Goal: Task Accomplishment & Management: Manage account settings

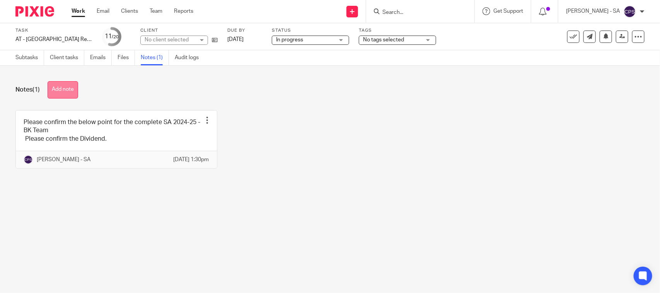
click at [64, 84] on button "Add note" at bounding box center [63, 89] width 31 height 17
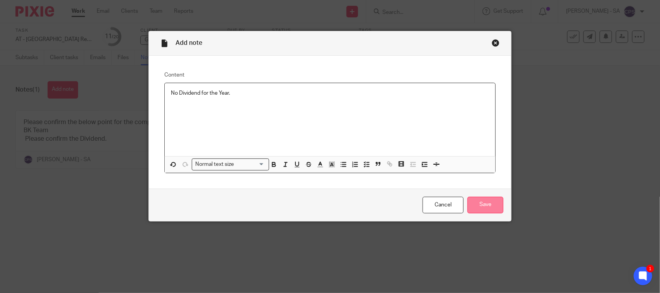
click at [480, 206] on input "Save" at bounding box center [486, 205] width 36 height 17
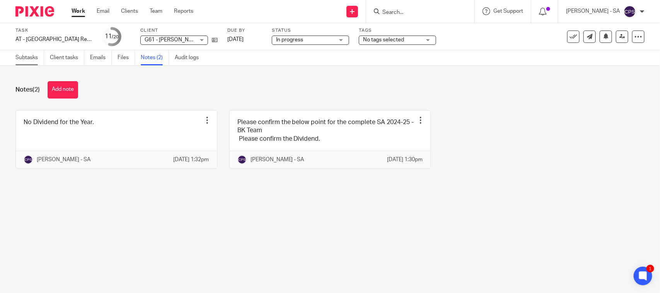
click at [25, 59] on link "Subtasks" at bounding box center [29, 57] width 29 height 15
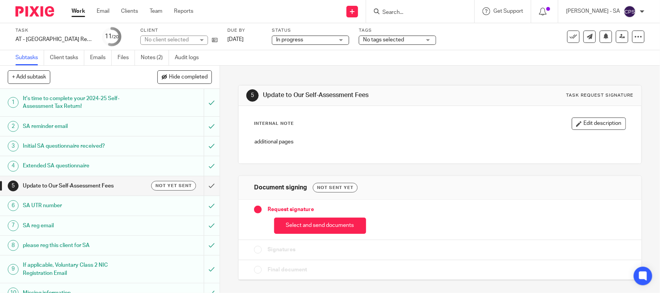
click at [43, 144] on h1 "Initial SA questionnaire received?" at bounding box center [81, 146] width 116 height 12
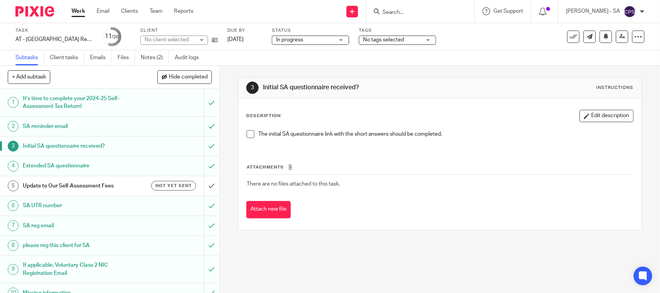
click at [247, 131] on span at bounding box center [251, 134] width 8 height 8
click at [48, 206] on h1 "SA UTR number" at bounding box center [81, 206] width 116 height 12
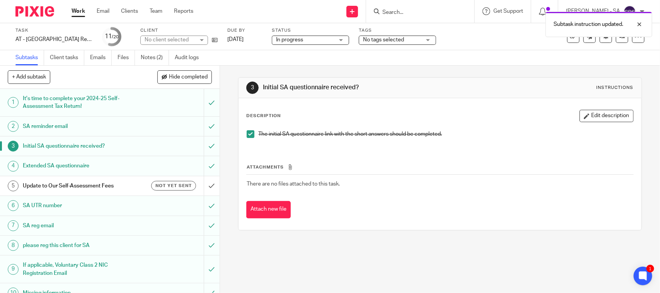
click at [31, 206] on h1 "SA UTR number" at bounding box center [81, 206] width 116 height 12
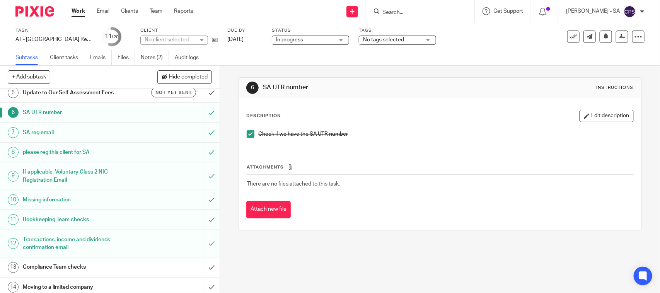
scroll to position [97, 0]
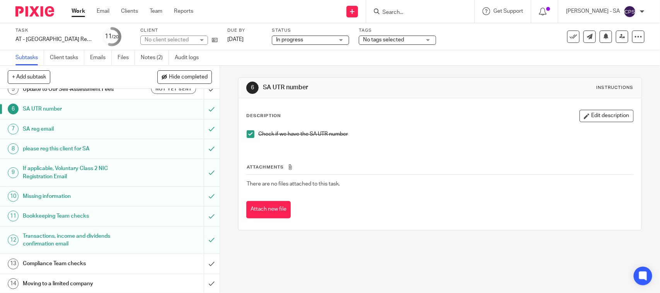
click at [40, 217] on h1 "Bookkeeping Team checks" at bounding box center [81, 216] width 116 height 12
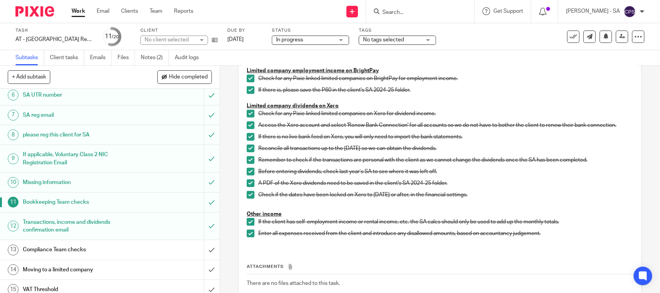
scroll to position [193, 0]
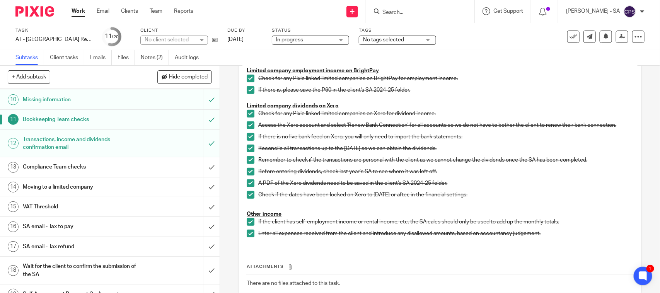
click at [44, 228] on h1 "SA email - Tax to pay" at bounding box center [81, 227] width 116 height 12
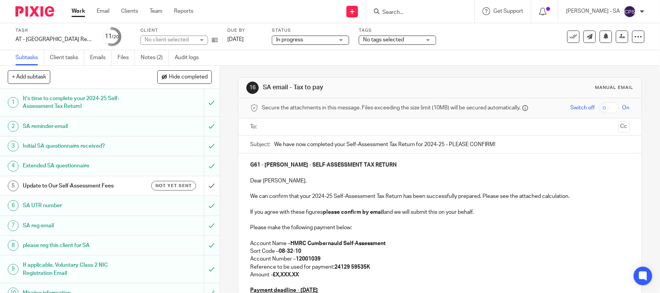
scroll to position [97, 0]
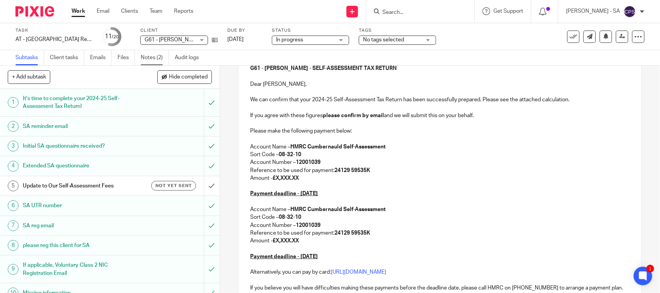
click at [140, 54] on ul "Subtasks Client tasks Emails Files Notes (2) Audit logs" at bounding box center [112, 57] width 195 height 15
click at [157, 59] on link "Notes (2)" at bounding box center [155, 57] width 28 height 15
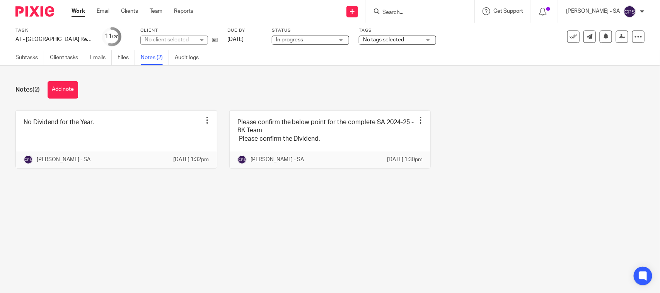
click at [258, 138] on link at bounding box center [330, 140] width 201 height 58
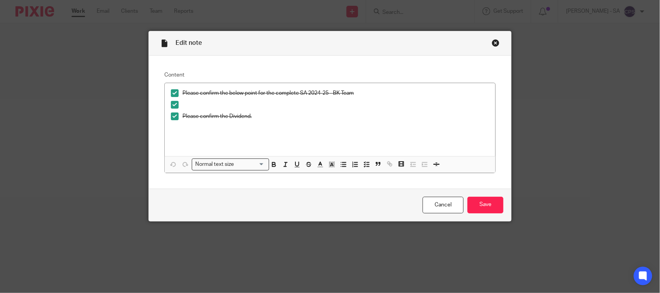
click at [492, 43] on div "Close this dialog window" at bounding box center [496, 43] width 8 height 8
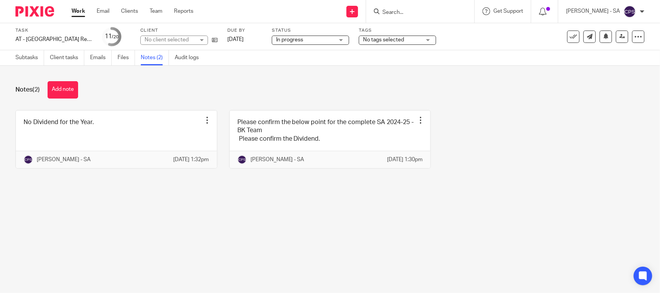
click at [171, 39] on div "No client selected" at bounding box center [170, 40] width 50 height 8
click at [171, 39] on div "No client selected" at bounding box center [167, 39] width 44 height 5
click at [171, 39] on div "No client selected" at bounding box center [170, 40] width 50 height 8
click at [171, 39] on div "No client selected" at bounding box center [167, 39] width 44 height 5
click at [171, 39] on div "No client selected" at bounding box center [170, 40] width 50 height 8
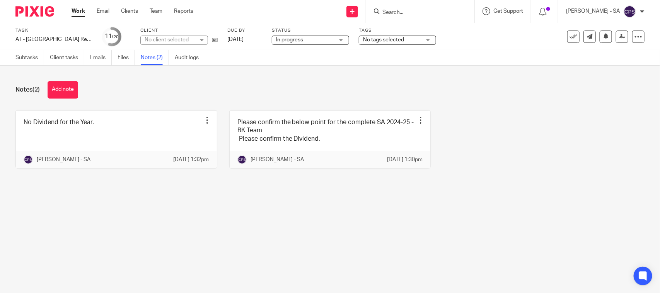
click at [171, 39] on div "No client selected" at bounding box center [170, 40] width 50 height 8
click at [171, 39] on div "No client selected" at bounding box center [167, 39] width 44 height 5
click at [255, 93] on div "Notes (2) Add note" at bounding box center [329, 89] width 629 height 17
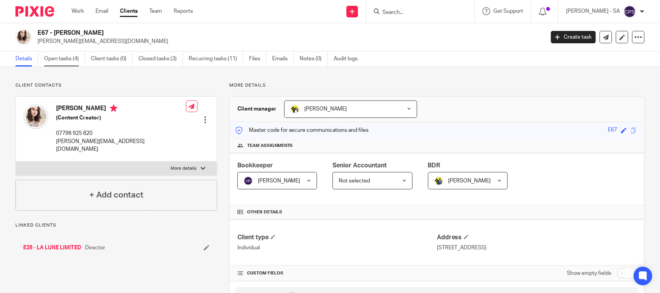
click at [58, 59] on link "Open tasks (4)" at bounding box center [64, 58] width 41 height 15
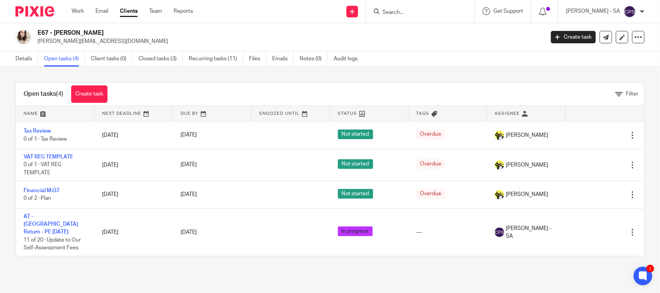
click at [393, 14] on input "Search" at bounding box center [417, 12] width 70 height 7
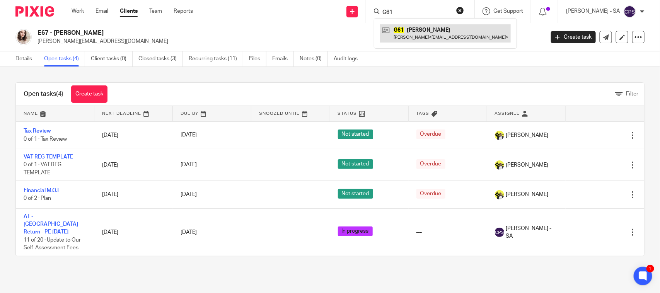
type input "G61"
click at [405, 32] on link at bounding box center [445, 33] width 131 height 18
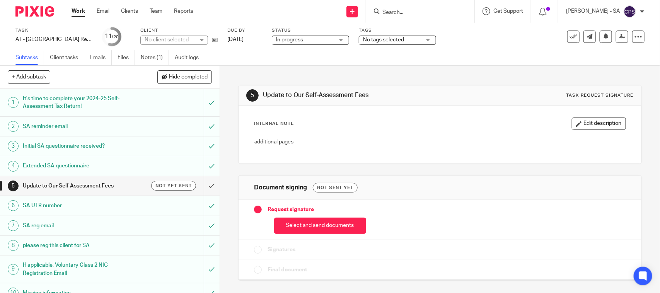
click at [156, 55] on link "Notes (1)" at bounding box center [155, 57] width 28 height 15
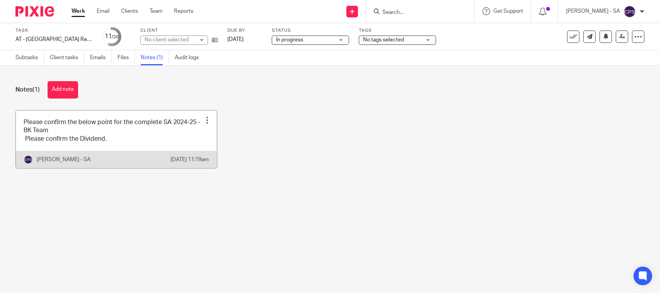
click at [43, 137] on link at bounding box center [116, 140] width 201 height 58
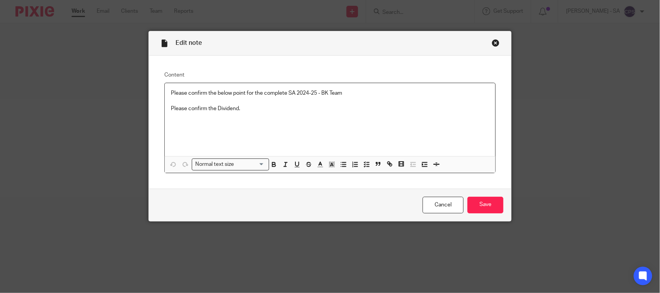
drag, startPoint x: 166, startPoint y: 95, endPoint x: 239, endPoint y: 109, distance: 74.1
click at [239, 109] on div "Please confirm the below point for the complete SA 2024-25 - BK Team Please con…" at bounding box center [330, 119] width 331 height 73
click at [365, 165] on icon "button" at bounding box center [366, 164] width 7 height 7
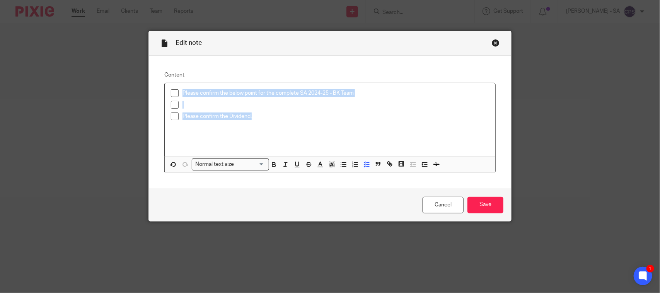
click at [171, 95] on span at bounding box center [175, 93] width 8 height 8
drag, startPoint x: 172, startPoint y: 106, endPoint x: 172, endPoint y: 112, distance: 5.8
click at [172, 107] on span at bounding box center [175, 105] width 8 height 8
drag, startPoint x: 171, startPoint y: 117, endPoint x: 189, endPoint y: 132, distance: 23.0
click at [171, 119] on span at bounding box center [175, 117] width 8 height 8
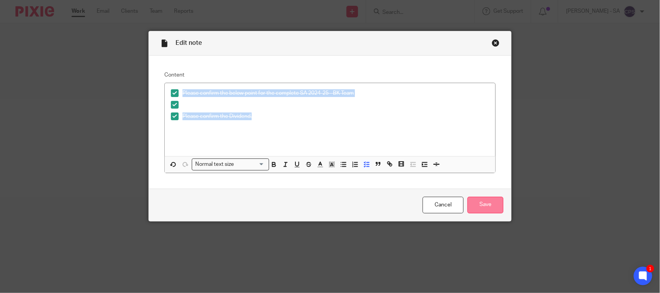
click at [474, 207] on input "Save" at bounding box center [486, 205] width 36 height 17
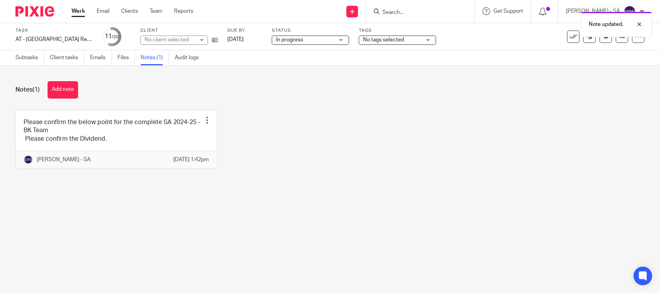
drag, startPoint x: 28, startPoint y: 60, endPoint x: 28, endPoint y: 68, distance: 7.4
click at [28, 60] on link "Subtasks" at bounding box center [29, 57] width 29 height 15
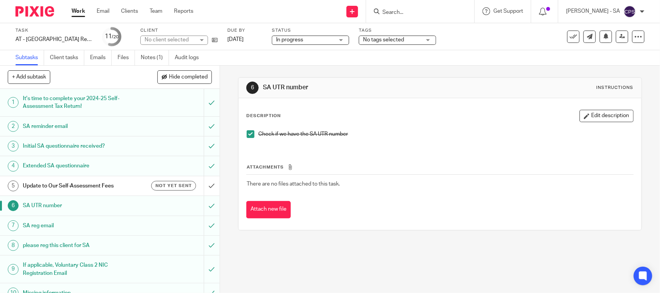
click at [36, 142] on h1 "Initial SA questionnaire received?" at bounding box center [81, 146] width 116 height 12
click at [247, 134] on span at bounding box center [251, 134] width 8 height 8
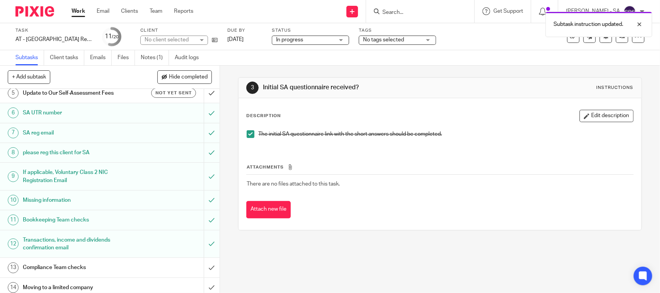
scroll to position [97, 0]
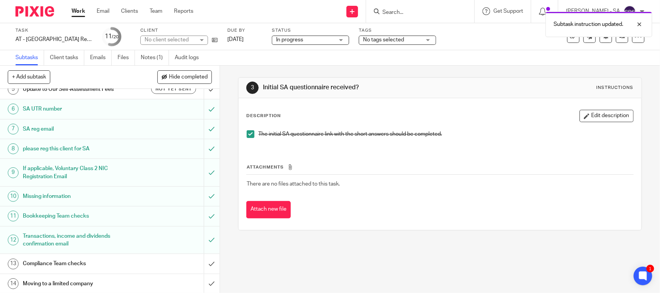
click at [39, 219] on h1 "Bookkeeping Team checks" at bounding box center [81, 216] width 116 height 12
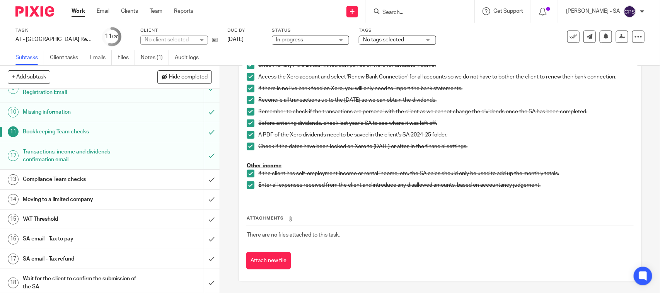
scroll to position [193, 0]
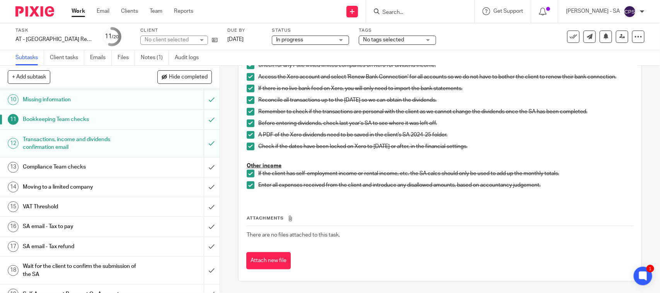
click at [55, 227] on h1 "SA email - Tax to pay" at bounding box center [81, 227] width 116 height 12
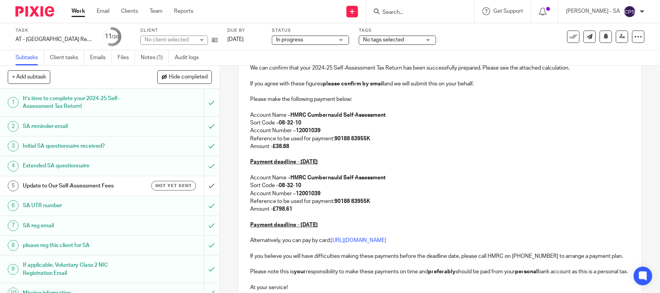
scroll to position [145, 0]
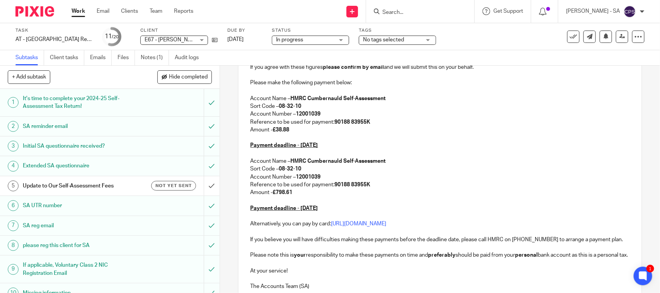
drag, startPoint x: 289, startPoint y: 128, endPoint x: 273, endPoint y: 128, distance: 15.5
click at [273, 128] on p "Amount - £38.88" at bounding box center [439, 130] width 379 height 8
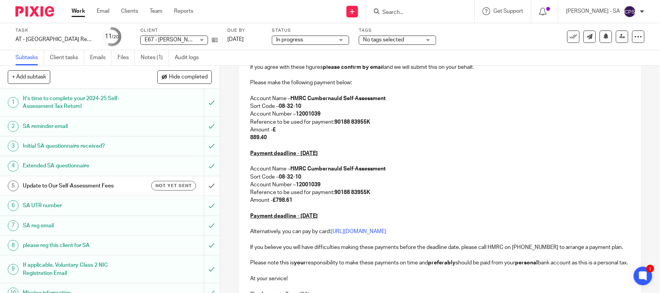
click at [246, 136] on div "E67 - LUCY EVENDEN - SELF-ASSESSMENT TAX RETURN Dear Lucy, We can confirm that …" at bounding box center [440, 157] width 403 height 296
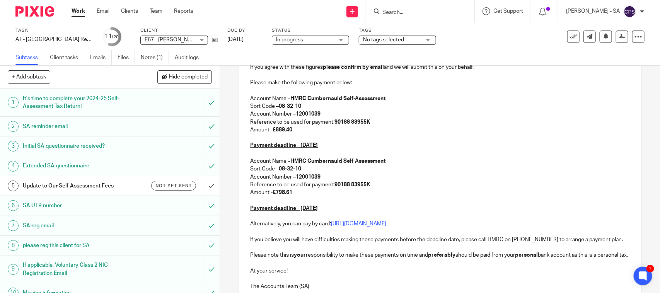
drag, startPoint x: 296, startPoint y: 195, endPoint x: 275, endPoint y: 194, distance: 20.5
click at [275, 194] on p "Amount - £798.61" at bounding box center [439, 193] width 379 height 8
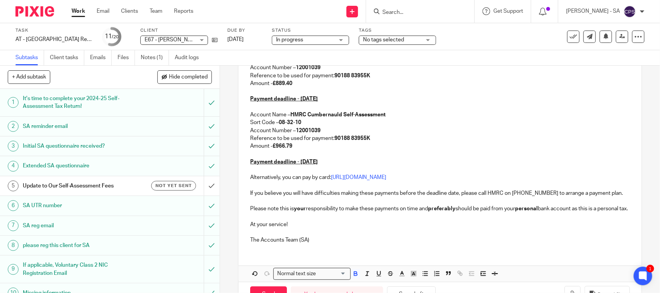
scroll to position [226, 0]
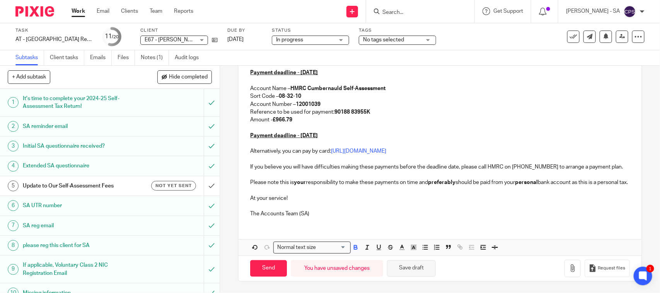
click at [414, 272] on button "Save draft" at bounding box center [411, 268] width 49 height 17
click at [151, 57] on link "Notes (1)" at bounding box center [155, 57] width 28 height 15
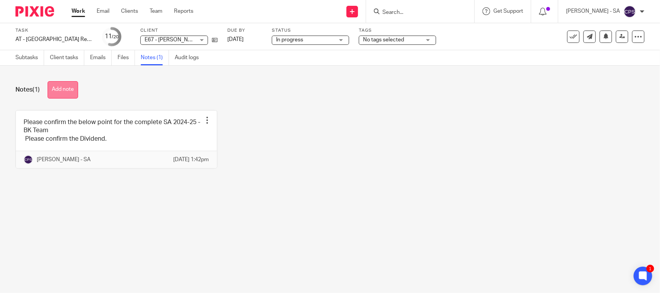
click at [68, 93] on button "Add note" at bounding box center [63, 89] width 31 height 17
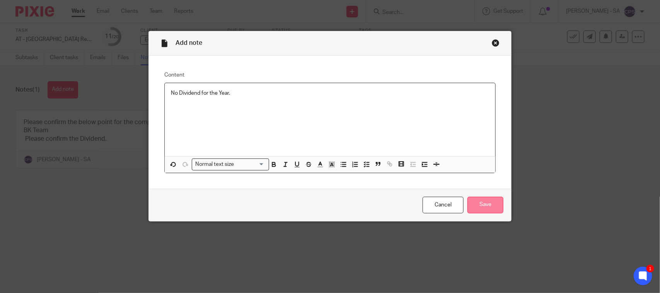
click at [488, 209] on input "Save" at bounding box center [486, 205] width 36 height 17
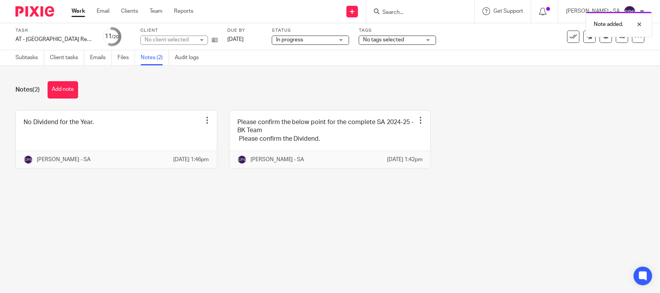
click at [205, 42] on div "No client selected" at bounding box center [174, 40] width 68 height 9
click at [200, 38] on div "No client selected" at bounding box center [174, 40] width 68 height 9
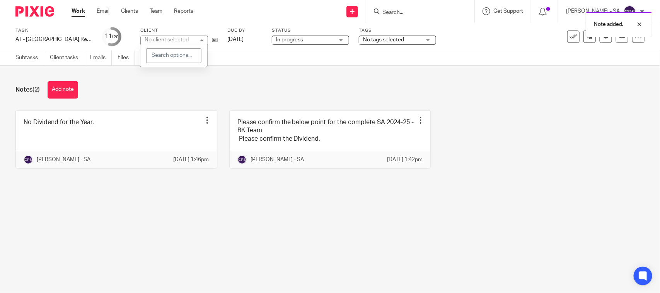
click at [200, 38] on div "No client selected" at bounding box center [174, 40] width 68 height 9
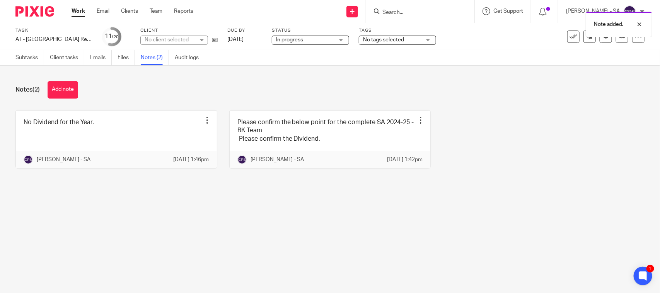
click at [199, 92] on div "Notes (2) Add note" at bounding box center [329, 89] width 629 height 17
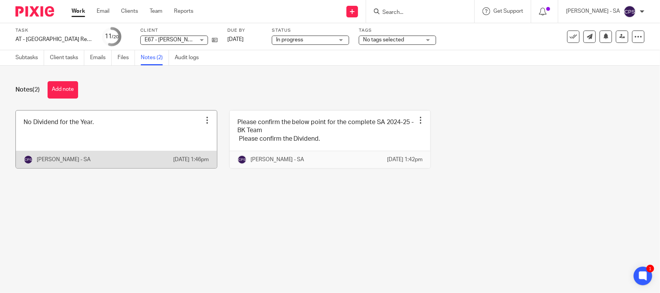
click at [50, 142] on link at bounding box center [116, 140] width 201 height 58
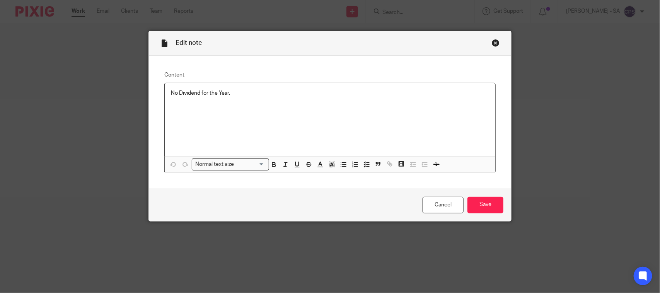
click at [493, 43] on div "Close this dialog window" at bounding box center [496, 43] width 8 height 8
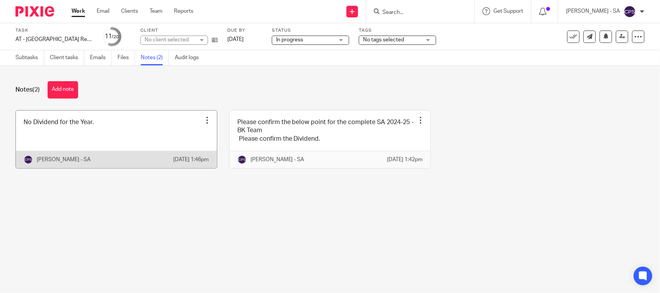
click at [203, 120] on div at bounding box center [207, 120] width 8 height 8
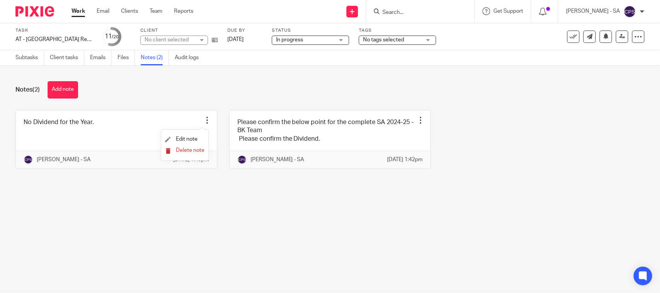
click at [190, 150] on span "Delete note" at bounding box center [190, 150] width 29 height 5
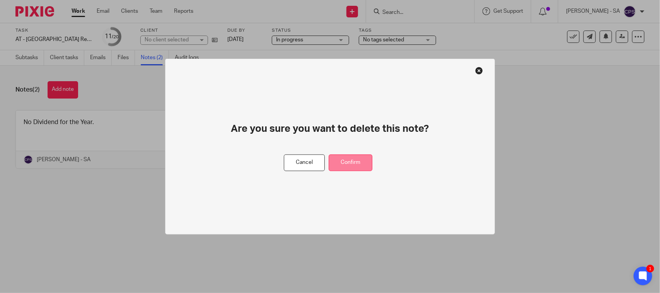
click at [345, 162] on button "Confirm" at bounding box center [351, 163] width 44 height 17
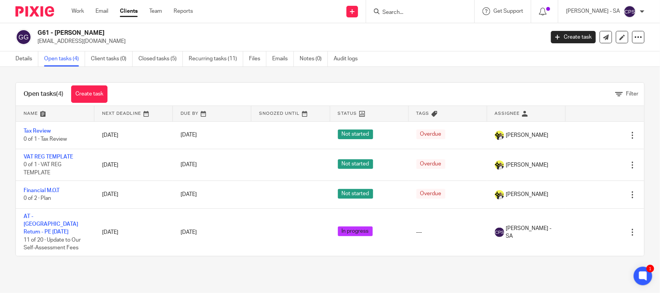
click at [395, 11] on input "Search" at bounding box center [417, 12] width 70 height 7
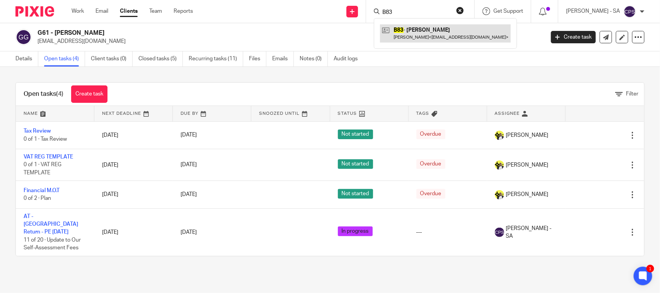
type input "B83"
click at [445, 37] on link at bounding box center [445, 33] width 131 height 18
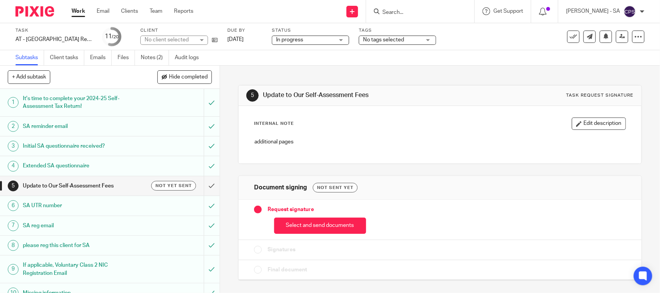
drag, startPoint x: 159, startPoint y: 56, endPoint x: 160, endPoint y: 68, distance: 11.7
click at [159, 56] on link "Notes (2)" at bounding box center [155, 57] width 28 height 15
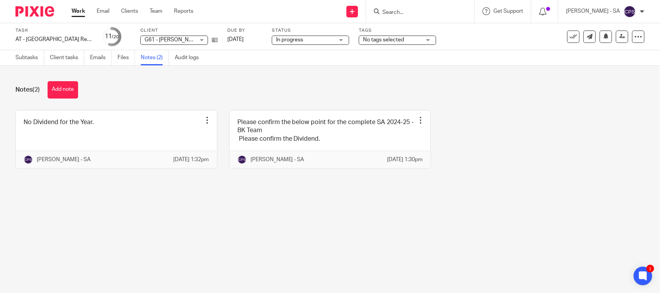
click at [197, 38] on div "G61 - [PERSON_NAME] G61 - [PERSON_NAME]" at bounding box center [174, 40] width 68 height 9
click at [0, 0] on div "G61 - [PERSON_NAME]" at bounding box center [0, 0] width 0 height 0
click at [196, 39] on div "G61 - CHARLENE GRANT G61 - CHARLENE GRANT" at bounding box center [174, 40] width 68 height 9
click at [0, 0] on div "G61 - CHARLENE GRANT" at bounding box center [0, 0] width 0 height 0
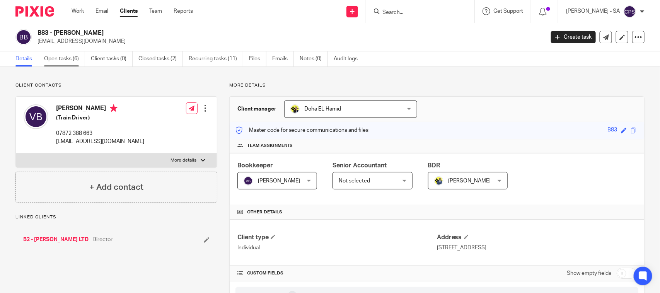
click at [58, 63] on link "Open tasks (6)" at bounding box center [64, 58] width 41 height 15
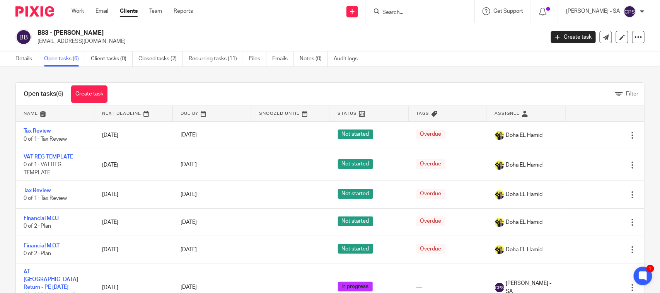
drag, startPoint x: 388, startPoint y: 14, endPoint x: 393, endPoint y: 15, distance: 5.6
click at [388, 14] on input "Search" at bounding box center [417, 12] width 70 height 7
click at [393, 15] on input "Search" at bounding box center [417, 12] width 70 height 7
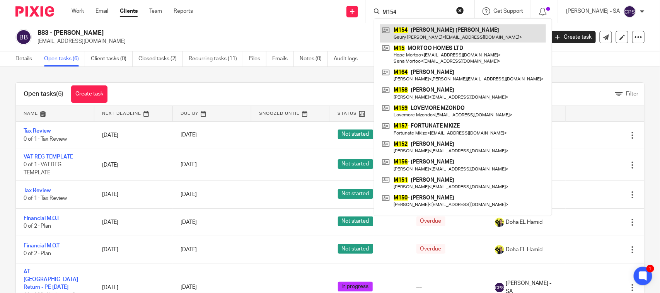
type input "M154"
click at [415, 29] on link at bounding box center [463, 33] width 166 height 18
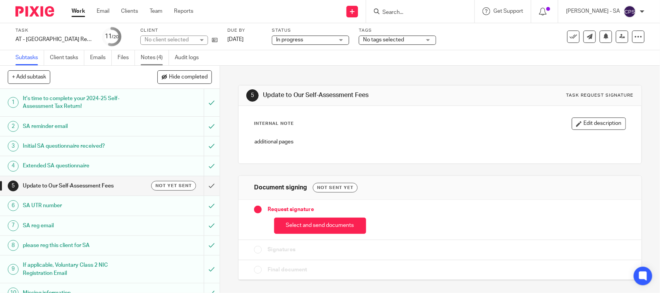
click at [156, 52] on link "Notes (4)" at bounding box center [155, 57] width 28 height 15
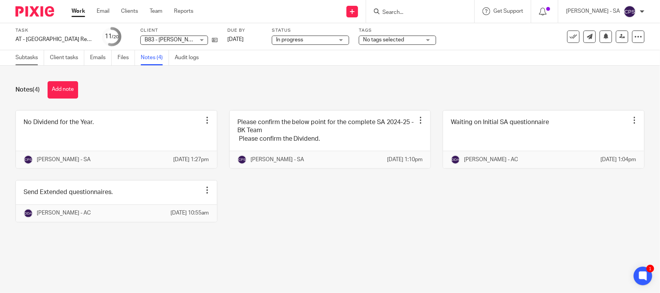
click at [32, 59] on link "Subtasks" at bounding box center [29, 57] width 29 height 15
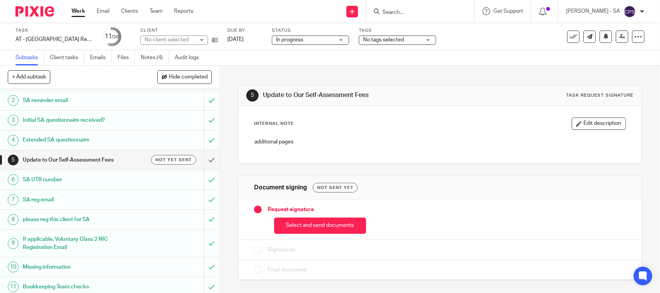
scroll to position [48, 0]
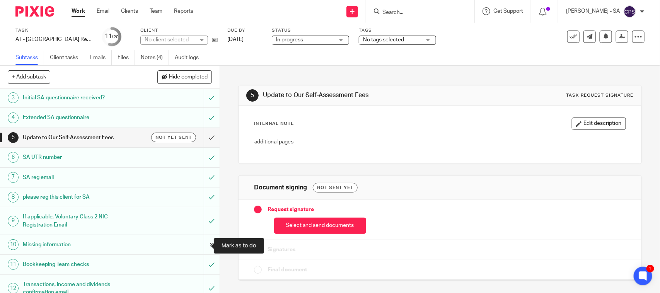
click at [198, 248] on input "submit" at bounding box center [110, 244] width 220 height 19
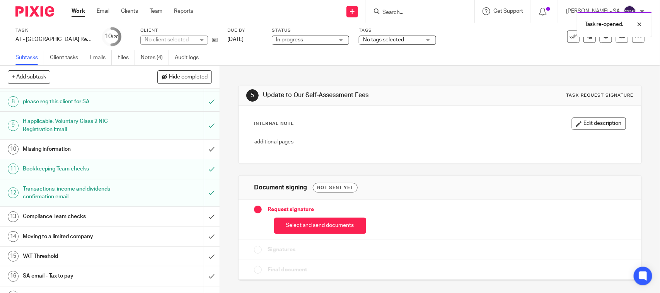
scroll to position [145, 0]
click at [43, 148] on h1 "Missing information" at bounding box center [81, 148] width 116 height 12
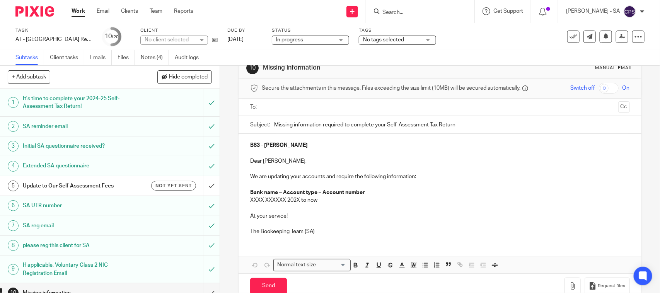
scroll to position [38, 0]
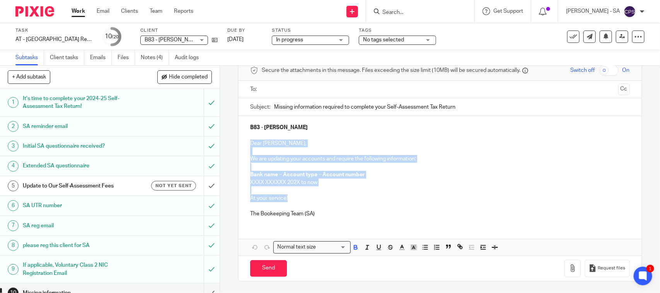
drag, startPoint x: 248, startPoint y: 144, endPoint x: 417, endPoint y: 198, distance: 176.8
click at [417, 198] on div "B83 - [PERSON_NAME] Dear [PERSON_NAME], We are updating your accounts and requi…" at bounding box center [440, 170] width 403 height 108
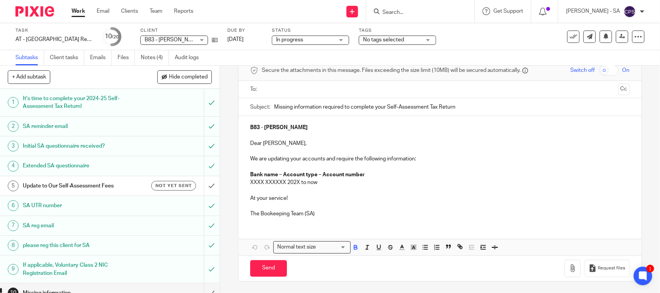
click at [379, 205] on p at bounding box center [439, 206] width 379 height 8
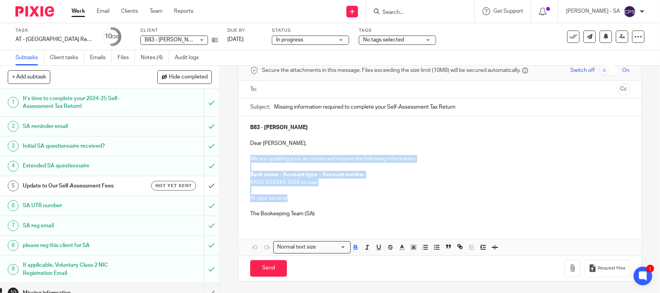
drag, startPoint x: 243, startPoint y: 158, endPoint x: 330, endPoint y: 196, distance: 94.9
click at [330, 196] on div "B83 - VINCENT BOOCHOON Dear Vincent, We are updating your accounts and require …" at bounding box center [440, 170] width 403 height 108
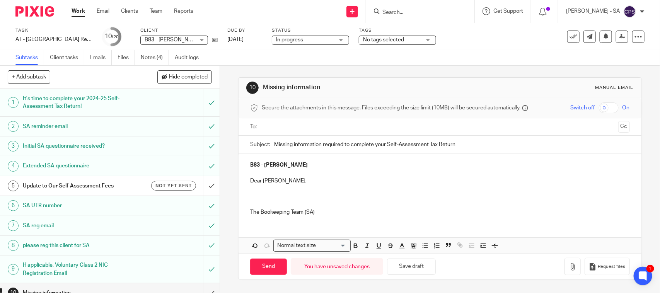
scroll to position [0, 0]
click at [250, 198] on p at bounding box center [439, 197] width 379 height 8
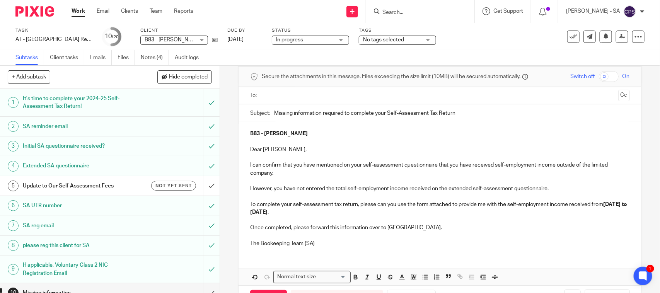
scroll to position [48, 0]
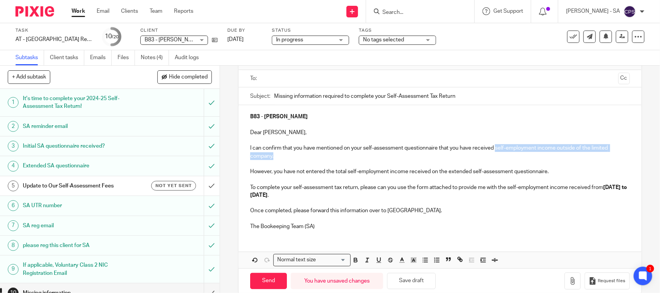
drag, startPoint x: 494, startPoint y: 149, endPoint x: 605, endPoint y: 155, distance: 112.0
click at [605, 155] on p "I can confirm that you have mentioned on your self-assessment questionnaire tha…" at bounding box center [439, 152] width 379 height 16
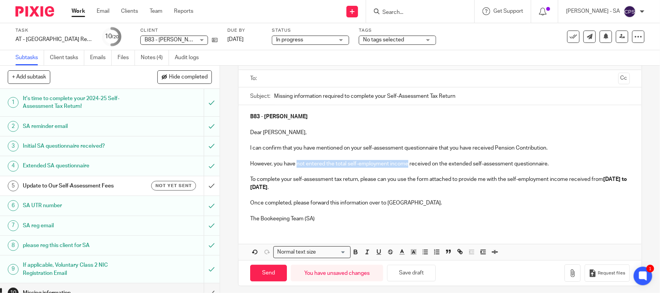
drag, startPoint x: 294, startPoint y: 165, endPoint x: 405, endPoint y: 165, distance: 111.4
click at [405, 165] on p "However, you have not entered the total self-employment income received on the …" at bounding box center [439, 164] width 379 height 8
drag, startPoint x: 544, startPoint y: 149, endPoint x: 492, endPoint y: 151, distance: 51.5
click at [492, 151] on p "I can confirm that you have mentioned on your self-assessment questionnaire tha…" at bounding box center [439, 148] width 379 height 8
click at [516, 152] on p "I can confirm that you have mentioned on your self-assessment questionnaire tha…" at bounding box center [439, 148] width 379 height 8
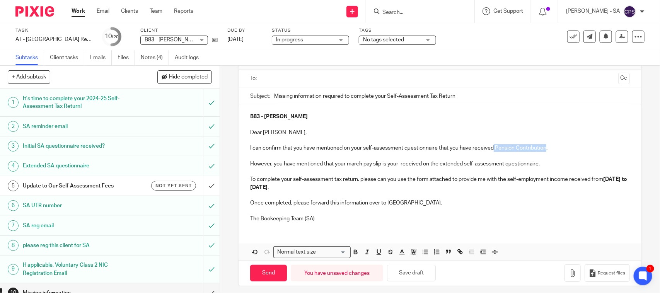
copy p "Pension Contribution"
click at [396, 166] on p "However, you have mentioned that your march pay slip is your received on the ex…" at bounding box center [439, 164] width 379 height 8
drag, startPoint x: 474, startPoint y: 165, endPoint x: 450, endPoint y: 165, distance: 24.0
click at [450, 165] on p "However, you have mentioned that your march pay slip is your Pension Contributi…" at bounding box center [439, 164] width 379 height 8
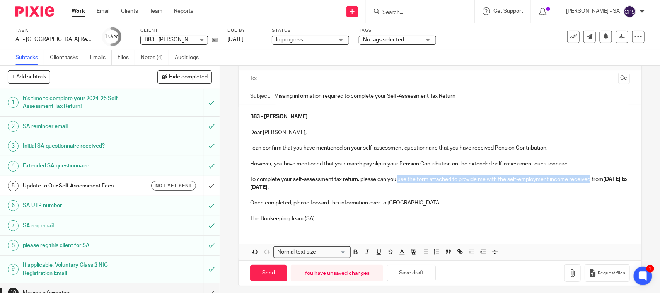
drag, startPoint x: 396, startPoint y: 179, endPoint x: 589, endPoint y: 181, distance: 192.3
click at [589, 181] on p "To complete your self-assessment tax return, please can you use the form attach…" at bounding box center [439, 184] width 379 height 16
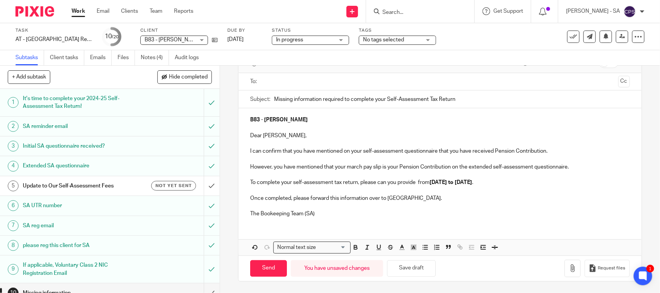
click at [414, 184] on p "To complete your self-assessment tax return, please can you provide from 06th A…" at bounding box center [439, 183] width 379 height 8
drag, startPoint x: 415, startPoint y: 182, endPoint x: 397, endPoint y: 183, distance: 18.2
click at [397, 183] on p "To complete your self-assessment tax return, please can you provide from 06th A…" at bounding box center [439, 183] width 379 height 8
click at [324, 224] on div "B83 - VINCENT BOOCHOON Dear Vincent, I can confirm that you have mentioned on y…" at bounding box center [440, 165] width 403 height 115
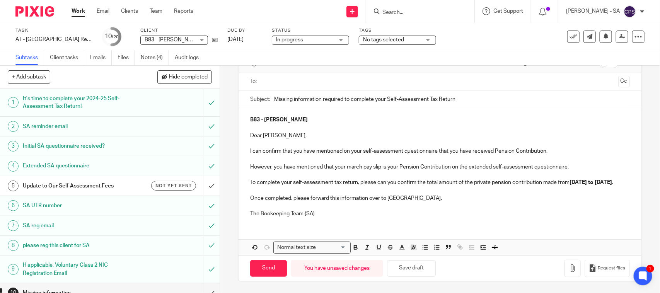
click at [570, 185] on strong "06th April 2024 to 05th April 2025" at bounding box center [591, 182] width 43 height 5
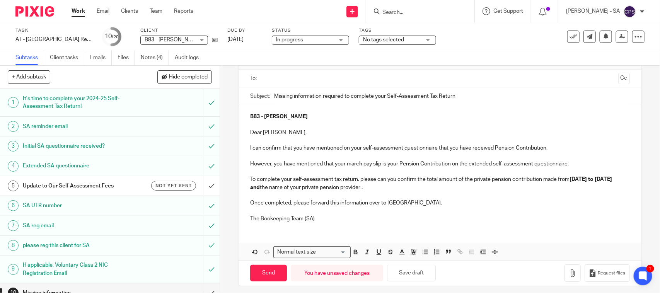
click at [298, 191] on p "To complete your self-assessment tax return, please can you confirm the total a…" at bounding box center [439, 184] width 379 height 16
click at [295, 188] on strong "06th April 2024 to 05th April 2025 and" at bounding box center [431, 183] width 363 height 13
drag, startPoint x: 297, startPoint y: 188, endPoint x: 288, endPoint y: 190, distance: 8.6
click at [288, 190] on strong "06th April 2024 to 05th April 2025 and" at bounding box center [431, 183] width 363 height 13
click at [378, 227] on div "B83 - VINCENT BOOCHOON Dear Vincent, I can confirm that you have mentioned on y…" at bounding box center [440, 166] width 403 height 123
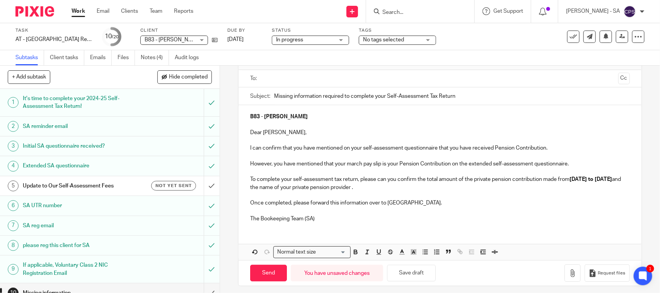
click at [401, 188] on p "To complete your self-assessment tax return, please can you confirm the total a…" at bounding box center [439, 184] width 379 height 16
click at [271, 219] on p "The Bookeeping Team (SA)" at bounding box center [439, 219] width 379 height 8
click at [418, 279] on button "Save draft" at bounding box center [411, 273] width 49 height 17
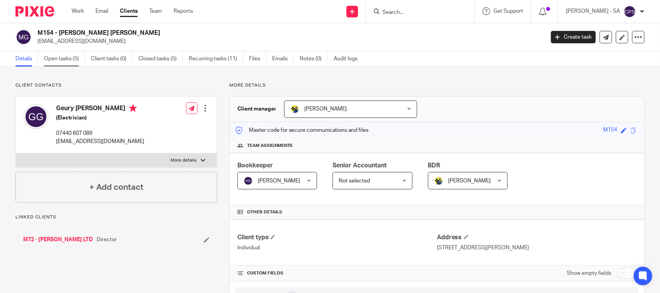
click at [61, 58] on link "Open tasks (5)" at bounding box center [64, 58] width 41 height 15
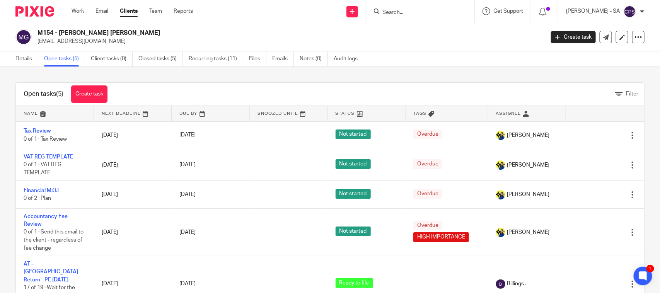
click at [393, 11] on input "Search" at bounding box center [417, 12] width 70 height 7
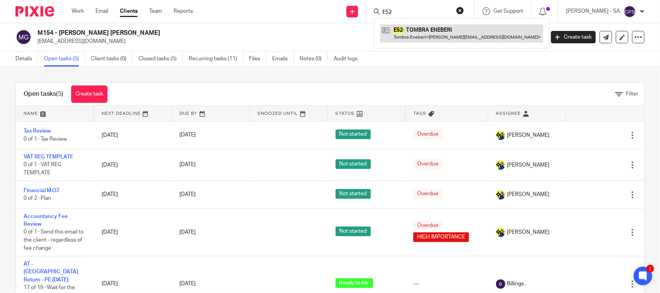
type input "E52"
click at [416, 36] on link at bounding box center [461, 33] width 163 height 18
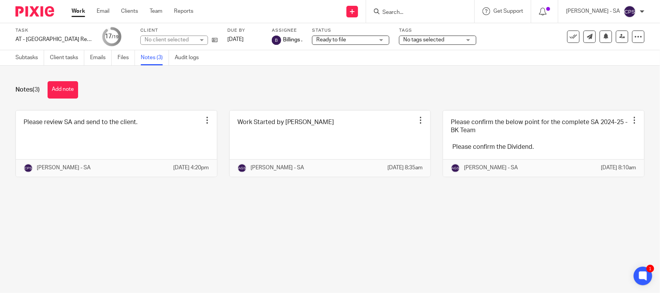
click at [192, 39] on div "No client selected" at bounding box center [170, 40] width 50 height 8
click at [192, 39] on div "No client selected" at bounding box center [174, 40] width 68 height 9
click at [192, 39] on div "No client selected" at bounding box center [170, 40] width 50 height 8
click at [192, 39] on div "No client selected" at bounding box center [174, 40] width 68 height 9
click at [192, 39] on div "No client selected" at bounding box center [170, 40] width 50 height 8
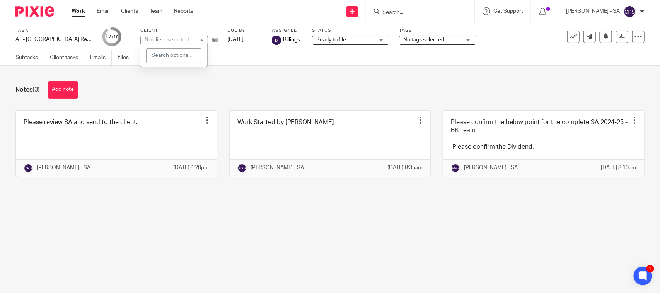
click at [192, 39] on div "No client selected" at bounding box center [174, 40] width 68 height 9
click at [192, 39] on div "No client selected" at bounding box center [170, 40] width 50 height 8
click at [192, 39] on div "No client selected" at bounding box center [174, 40] width 68 height 9
click at [232, 92] on div "Notes (3) Add note" at bounding box center [329, 89] width 629 height 17
click at [173, 40] on div "No client selected" at bounding box center [170, 40] width 50 height 8
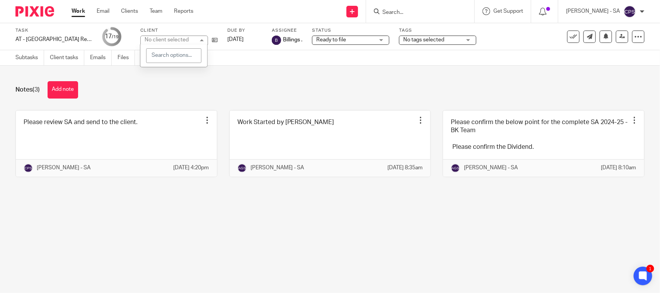
click at [173, 40] on div "No client selected" at bounding box center [167, 39] width 44 height 5
click at [173, 40] on div "No client selected" at bounding box center [170, 40] width 50 height 8
click at [173, 40] on div "No client selected" at bounding box center [167, 39] width 44 height 5
click at [173, 40] on div "No client selected" at bounding box center [170, 40] width 50 height 8
click at [173, 40] on div "No client selected" at bounding box center [167, 39] width 44 height 5
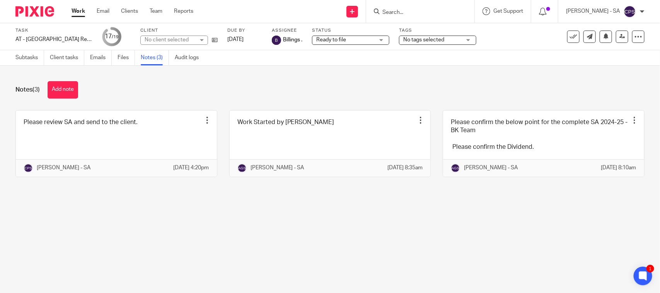
click at [178, 99] on div "Notes (3) Add note Please review SA and send to the client. Edit note Delete no…" at bounding box center [330, 135] width 660 height 138
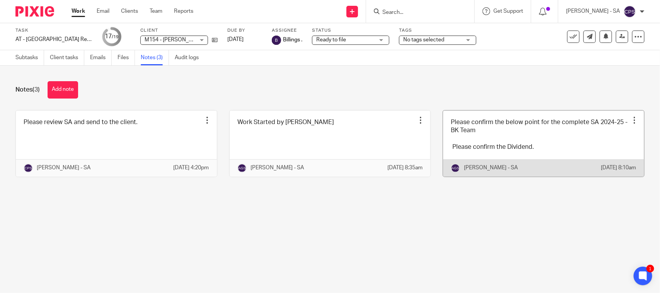
click at [546, 135] on link at bounding box center [543, 144] width 201 height 66
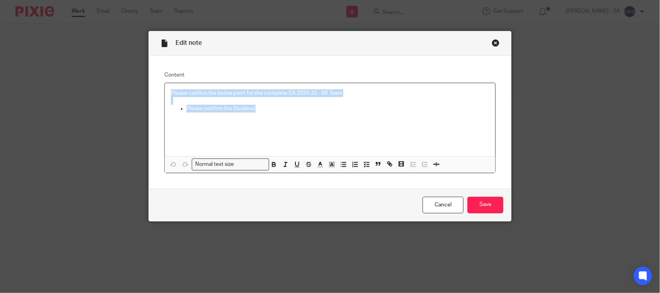
click at [251, 111] on div "Please confirm the below point for the complete SA 2024-25 - BK Team Please con…" at bounding box center [330, 119] width 331 height 73
click at [364, 163] on icon "button" at bounding box center [366, 164] width 7 height 7
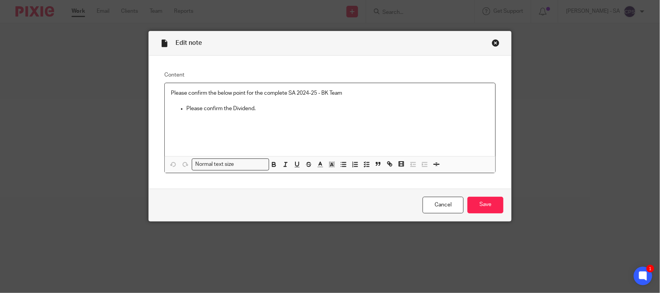
click at [273, 137] on div "Please confirm the below point for the complete SA 2024-25 - BK Team Please con…" at bounding box center [330, 119] width 331 height 73
click at [179, 108] on ul "Please confirm the Dividend." at bounding box center [330, 109] width 318 height 8
click at [343, 162] on line "button" at bounding box center [344, 162] width 3 height 0
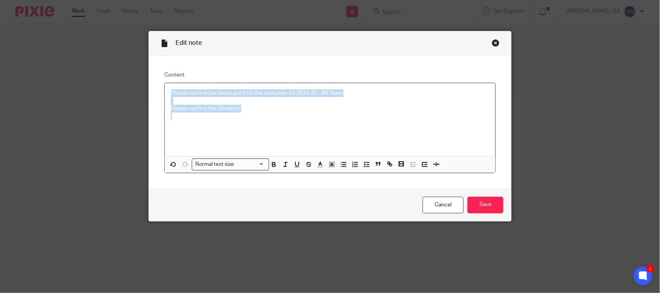
drag, startPoint x: 167, startPoint y: 95, endPoint x: 244, endPoint y: 123, distance: 81.0
click at [244, 123] on div "Please confirm the below point for the complete SA 2024-25 - BK Team Please con…" at bounding box center [330, 119] width 331 height 73
click at [363, 165] on icon "button" at bounding box center [366, 164] width 7 height 7
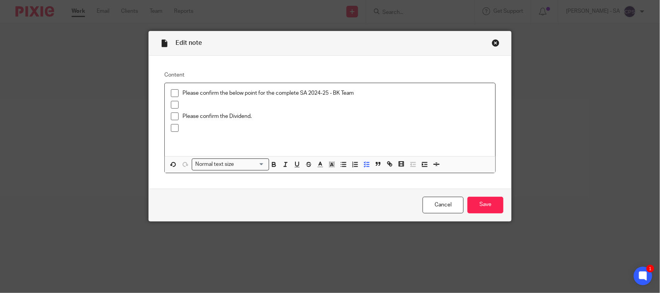
click at [171, 94] on span at bounding box center [175, 93] width 8 height 8
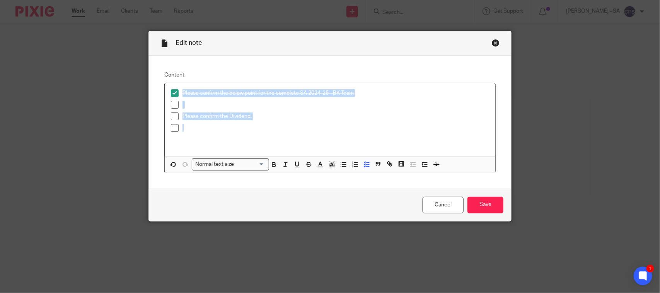
drag, startPoint x: 169, startPoint y: 103, endPoint x: 171, endPoint y: 114, distance: 11.4
click at [171, 104] on span at bounding box center [175, 105] width 8 height 8
click at [171, 116] on span at bounding box center [175, 117] width 8 height 8
click at [171, 122] on li "Please confirm the Dividend." at bounding box center [330, 119] width 318 height 12
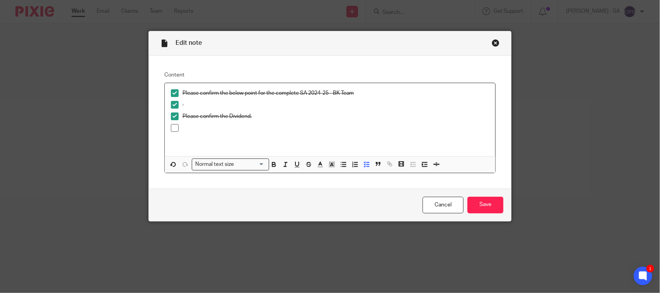
click at [171, 128] on span at bounding box center [175, 128] width 8 height 8
click at [472, 200] on input "Save" at bounding box center [486, 205] width 36 height 17
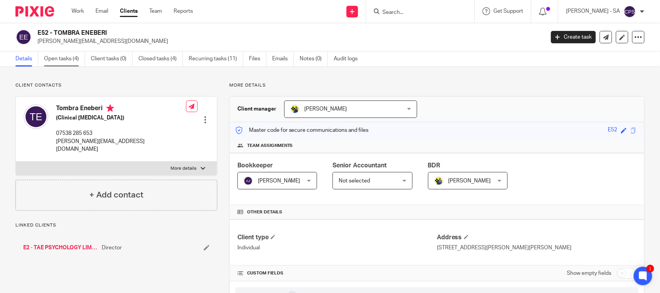
click at [59, 60] on link "Open tasks (4)" at bounding box center [64, 58] width 41 height 15
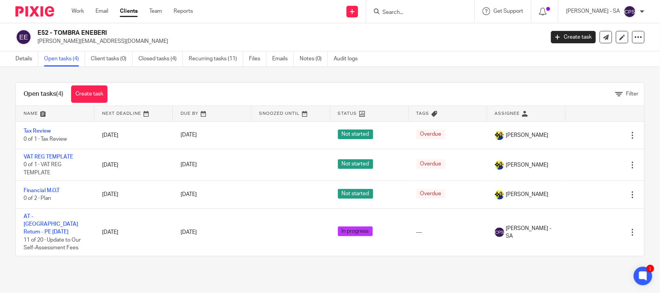
click at [404, 15] on input "Search" at bounding box center [417, 12] width 70 height 7
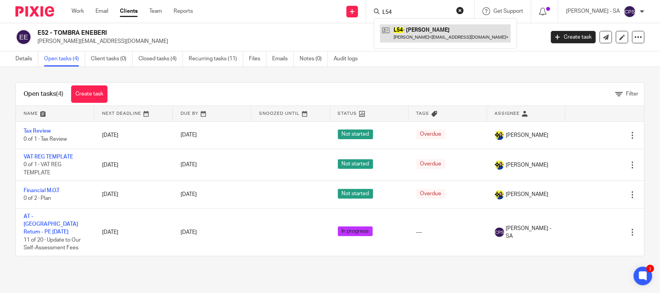
type input "L54"
click at [410, 36] on link at bounding box center [445, 33] width 131 height 18
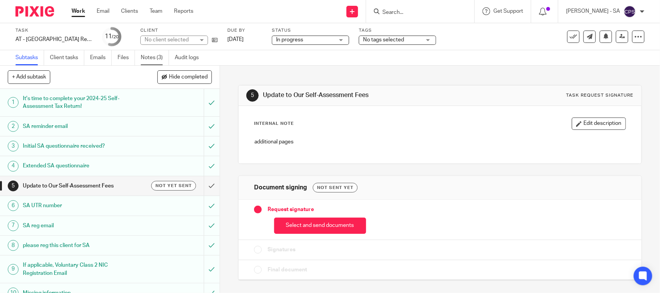
click at [155, 57] on link "Notes (3)" at bounding box center [155, 57] width 28 height 15
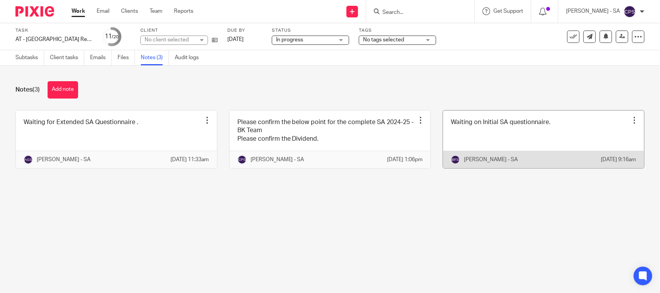
click at [474, 146] on link at bounding box center [543, 140] width 201 height 58
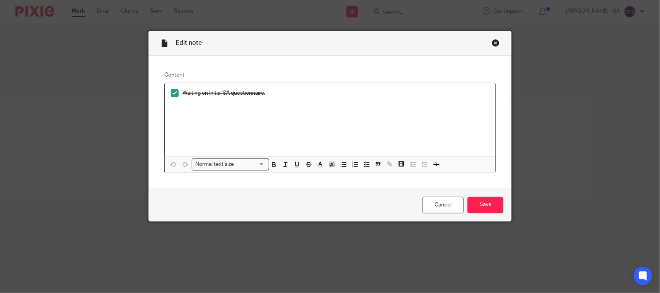
click at [492, 42] on div "Close this dialog window" at bounding box center [496, 43] width 8 height 8
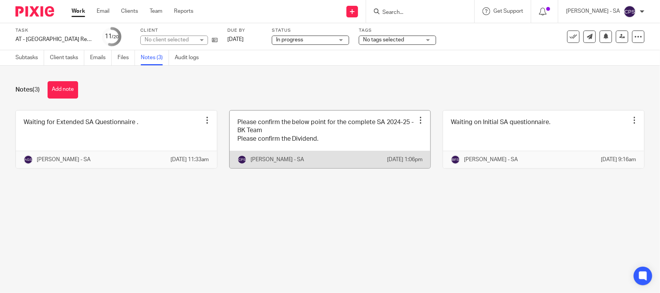
click at [333, 144] on link at bounding box center [330, 140] width 201 height 58
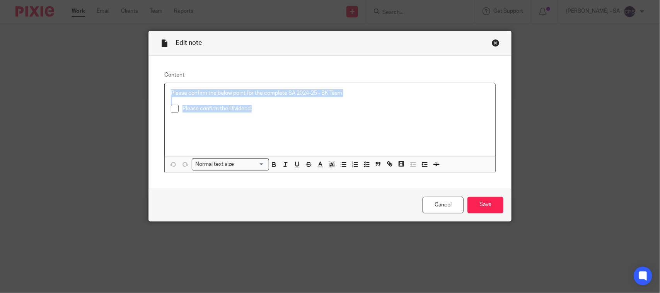
drag, startPoint x: 165, startPoint y: 93, endPoint x: 283, endPoint y: 115, distance: 120.0
click at [283, 115] on div "Please confirm the below point for the complete SA 2024-25 - BK Team Please con…" at bounding box center [330, 119] width 331 height 73
click at [363, 163] on icon "button" at bounding box center [366, 164] width 7 height 7
click at [186, 118] on span at bounding box center [187, 120] width 8 height 8
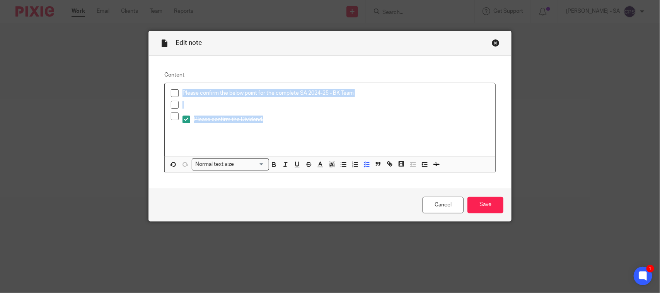
click at [172, 113] on span at bounding box center [175, 117] width 8 height 8
click at [166, 103] on div "Please confirm the below point for the complete SA 2024-25 - BK Team Please con…" at bounding box center [330, 119] width 331 height 73
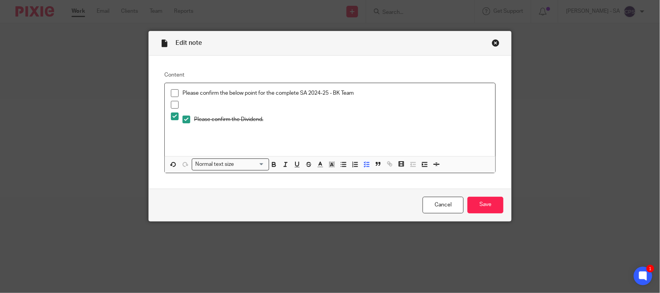
click at [171, 105] on span at bounding box center [175, 105] width 8 height 8
click at [171, 94] on span at bounding box center [175, 93] width 8 height 8
click at [480, 203] on input "Save" at bounding box center [486, 205] width 36 height 17
click at [492, 41] on div "Close this dialog window" at bounding box center [496, 43] width 8 height 8
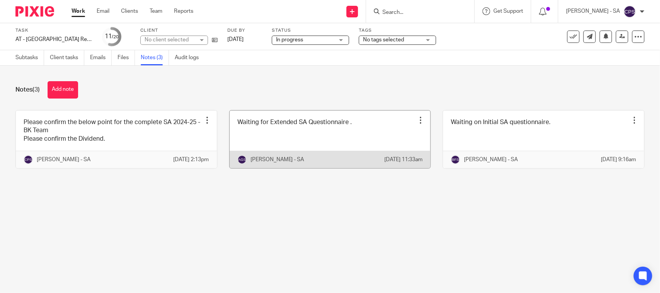
click at [298, 140] on link at bounding box center [330, 140] width 201 height 58
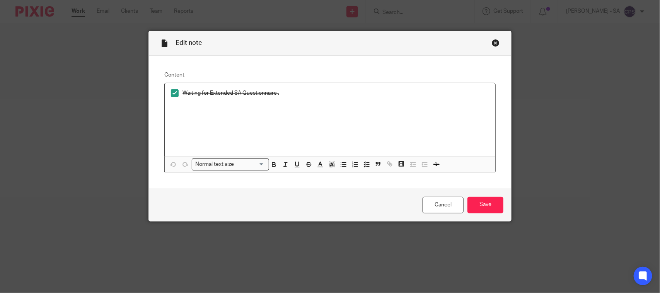
click at [492, 43] on div "Close this dialog window" at bounding box center [496, 43] width 8 height 8
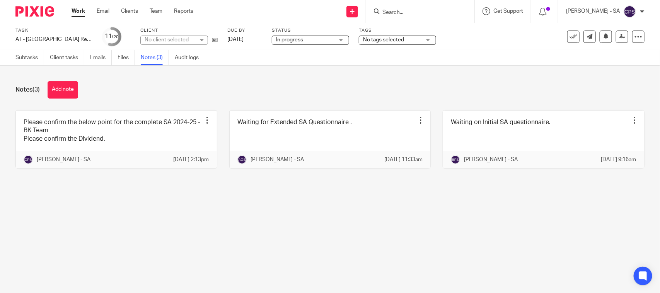
click at [182, 38] on div "No client selected" at bounding box center [170, 40] width 50 height 8
click at [182, 38] on div "No client selected" at bounding box center [167, 39] width 44 height 5
click at [182, 38] on div "No client selected" at bounding box center [170, 40] width 50 height 8
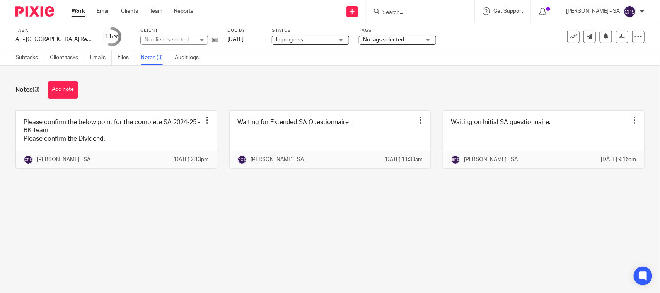
click at [182, 38] on div "No client selected" at bounding box center [170, 40] width 50 height 8
click at [182, 38] on div "No client selected" at bounding box center [167, 39] width 44 height 5
click at [182, 38] on div "No client selected" at bounding box center [170, 40] width 50 height 8
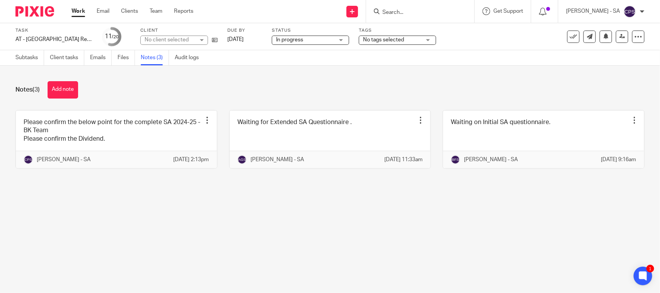
click at [182, 38] on div "No client selected" at bounding box center [170, 40] width 50 height 8
click at [222, 82] on div "Notes (3) Add note" at bounding box center [329, 89] width 629 height 17
click at [31, 59] on link "Subtasks" at bounding box center [29, 57] width 29 height 15
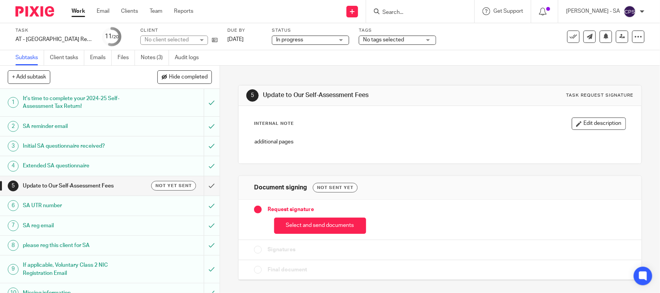
click at [41, 206] on h1 "SA UTR number" at bounding box center [81, 206] width 116 height 12
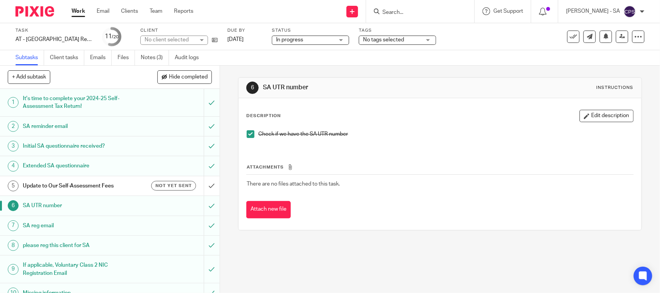
click at [43, 148] on h1 "Initial SA questionnaire received?" at bounding box center [81, 146] width 116 height 12
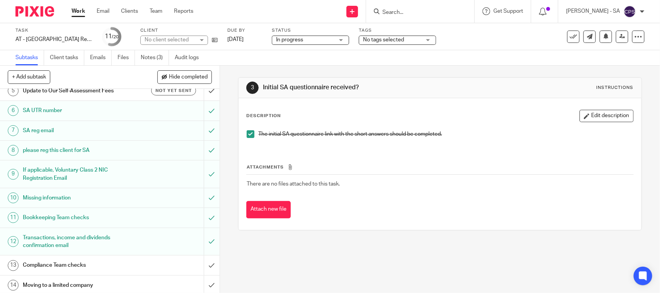
scroll to position [97, 0]
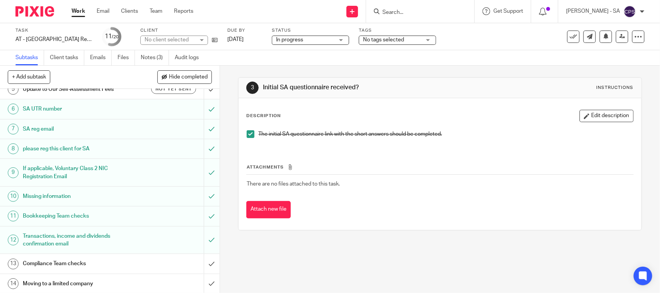
click at [49, 214] on h1 "Bookkeeping Team checks" at bounding box center [81, 216] width 116 height 12
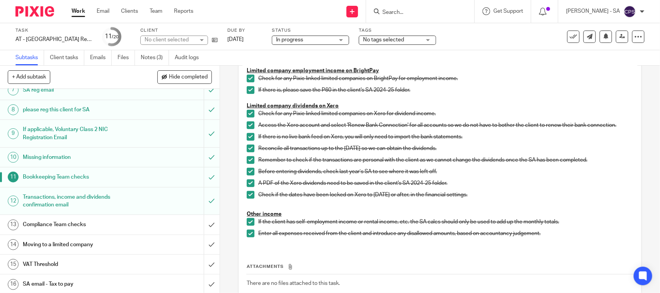
scroll to position [145, 0]
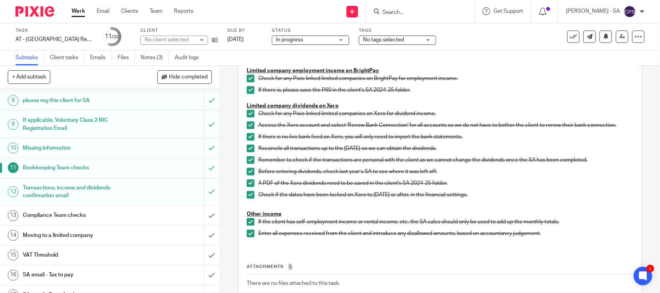
click at [63, 281] on h1 "SA email - Tax to pay" at bounding box center [81, 275] width 116 height 12
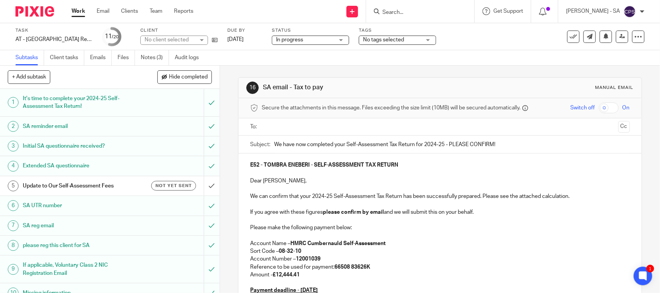
click at [201, 40] on div "No client selected" at bounding box center [174, 40] width 68 height 9
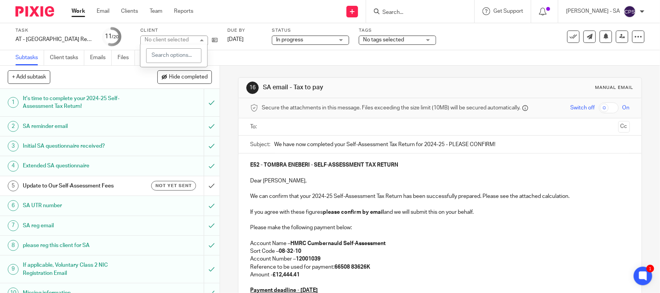
click at [201, 40] on div "No client selected" at bounding box center [174, 40] width 68 height 9
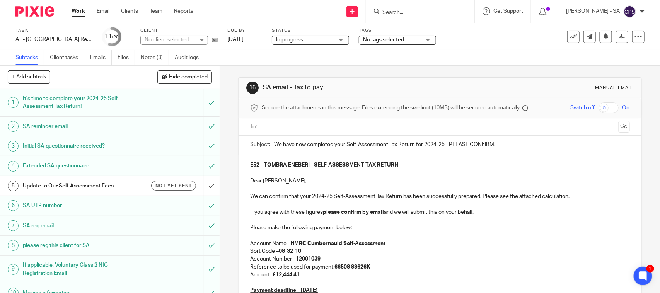
click at [252, 54] on div "Subtasks Client tasks Emails Files Notes (3) Audit logs" at bounding box center [330, 57] width 660 height 15
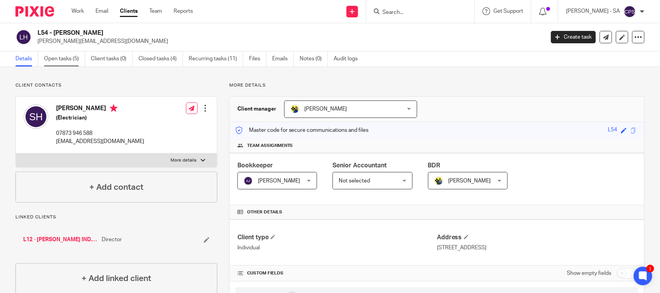
click at [62, 59] on link "Open tasks (5)" at bounding box center [64, 58] width 41 height 15
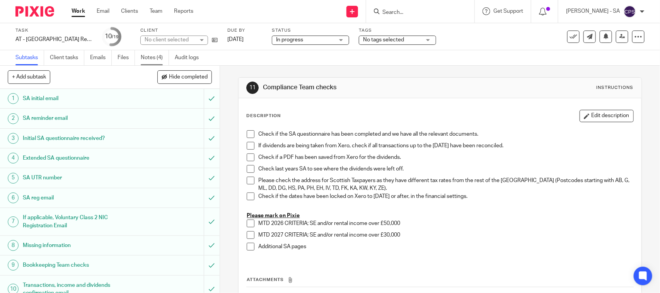
click at [145, 53] on link "Notes (4)" at bounding box center [155, 57] width 28 height 15
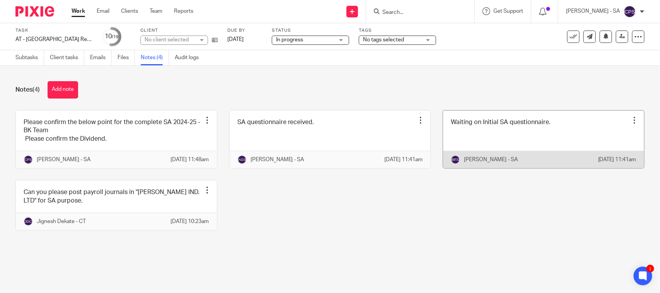
click at [499, 130] on link at bounding box center [543, 140] width 201 height 58
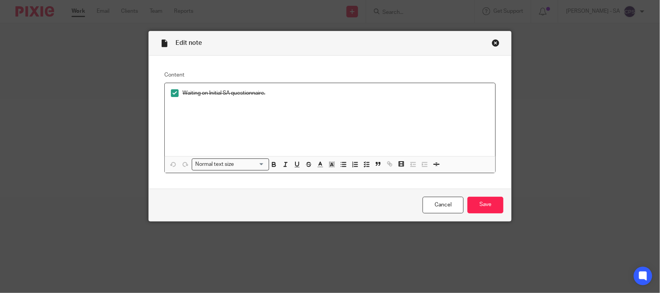
click at [492, 42] on div "Close this dialog window" at bounding box center [496, 43] width 8 height 8
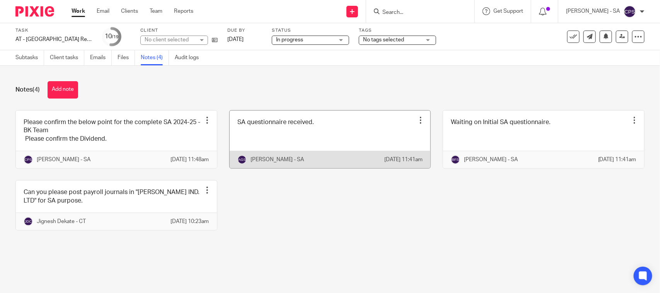
click at [308, 144] on link at bounding box center [330, 140] width 201 height 58
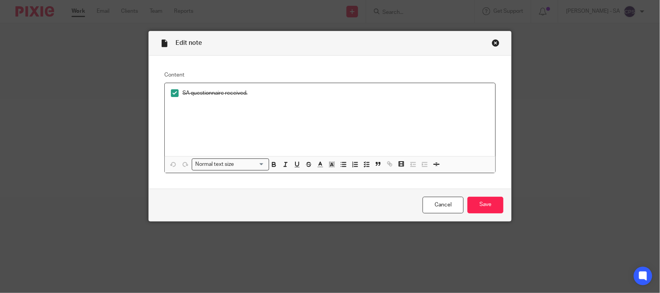
click at [492, 46] on div "Close this dialog window" at bounding box center [496, 43] width 8 height 8
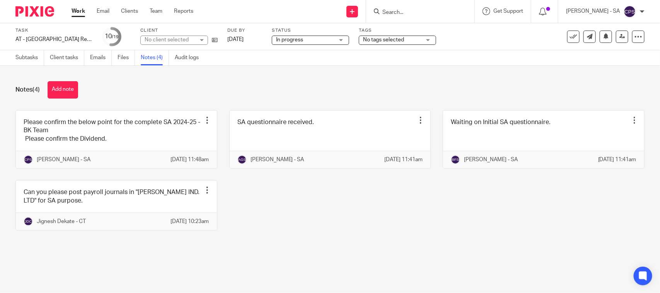
click at [67, 135] on link at bounding box center [116, 140] width 201 height 58
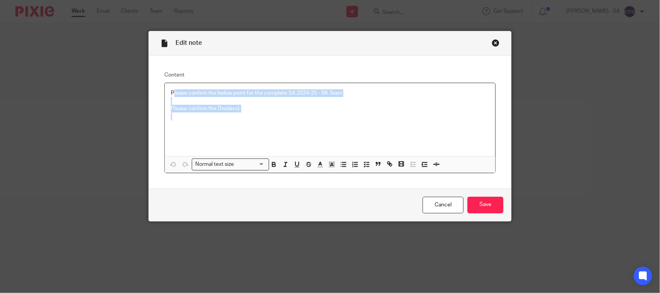
drag, startPoint x: 169, startPoint y: 94, endPoint x: 235, endPoint y: 115, distance: 69.2
click at [235, 115] on div "Please confirm the below point for the complete SA 2024-25 - BK Team Please con…" at bounding box center [330, 119] width 331 height 73
click at [362, 164] on button "button" at bounding box center [367, 165] width 10 height 10
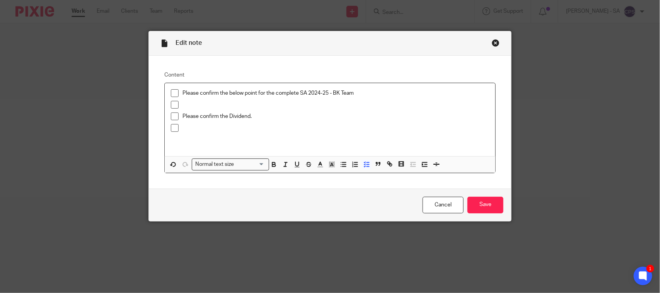
drag, startPoint x: 170, startPoint y: 92, endPoint x: 170, endPoint y: 104, distance: 12.0
click at [171, 92] on span at bounding box center [175, 93] width 8 height 8
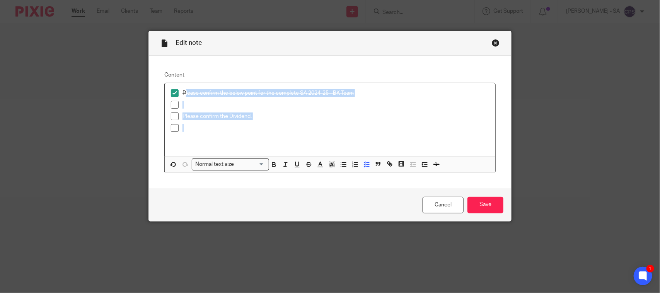
click at [171, 105] on span at bounding box center [175, 105] width 8 height 8
drag, startPoint x: 170, startPoint y: 113, endPoint x: 172, endPoint y: 122, distance: 9.1
click at [171, 114] on span at bounding box center [175, 117] width 8 height 8
click at [172, 124] on span at bounding box center [175, 128] width 8 height 8
click at [489, 202] on input "Save" at bounding box center [486, 205] width 36 height 17
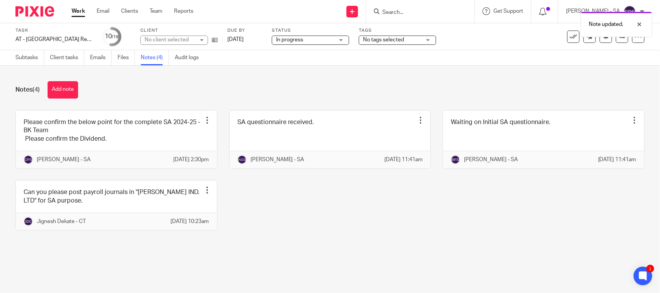
click at [184, 39] on div "No client selected" at bounding box center [170, 40] width 50 height 8
click at [184, 39] on div "No client selected" at bounding box center [167, 39] width 44 height 5
click at [184, 39] on div "No client selected" at bounding box center [170, 40] width 50 height 8
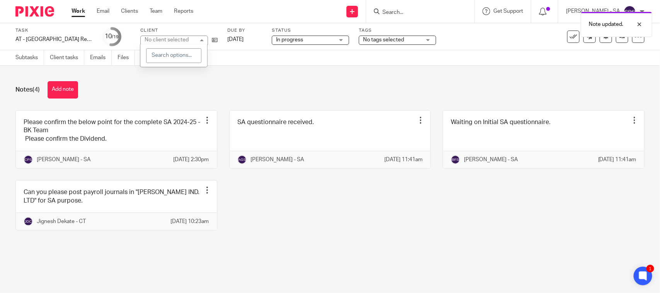
click at [184, 39] on div "No client selected" at bounding box center [167, 39] width 44 height 5
click at [184, 39] on div "No client selected" at bounding box center [170, 40] width 50 height 8
click at [229, 82] on div "Notes (4) Add note" at bounding box center [329, 89] width 629 height 17
